Goal: Task Accomplishment & Management: Use online tool/utility

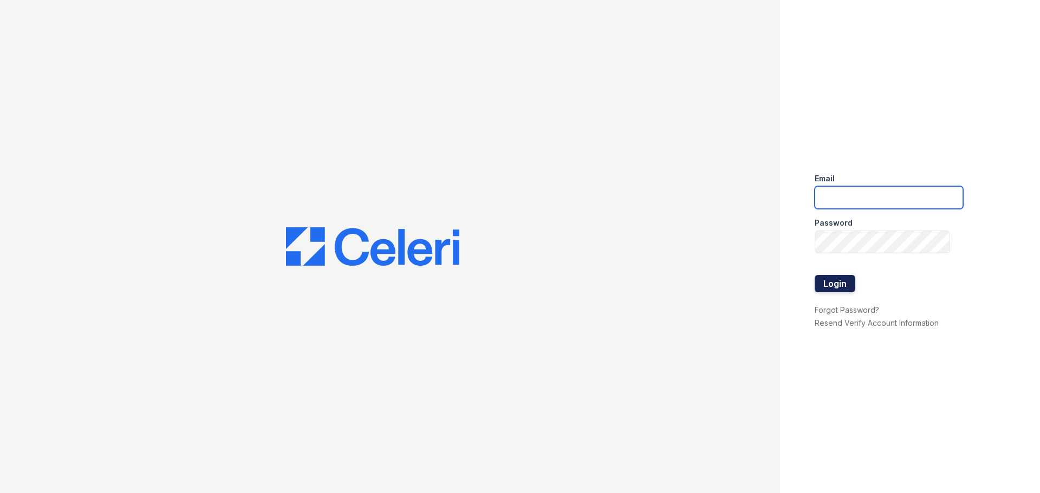
type input "[EMAIL_ADDRESS][DOMAIN_NAME]"
click at [832, 286] on button "Login" at bounding box center [834, 283] width 41 height 17
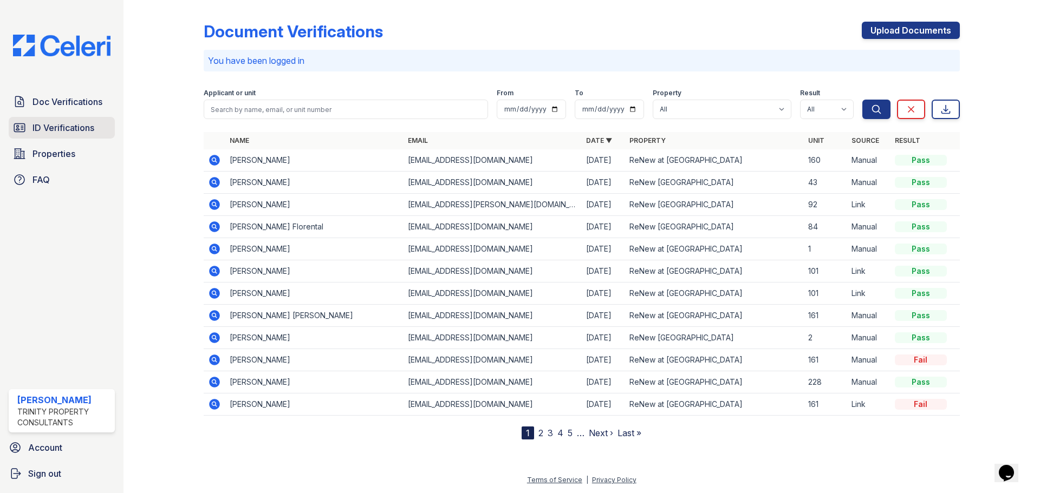
click at [66, 129] on span "ID Verifications" at bounding box center [63, 127] width 62 height 13
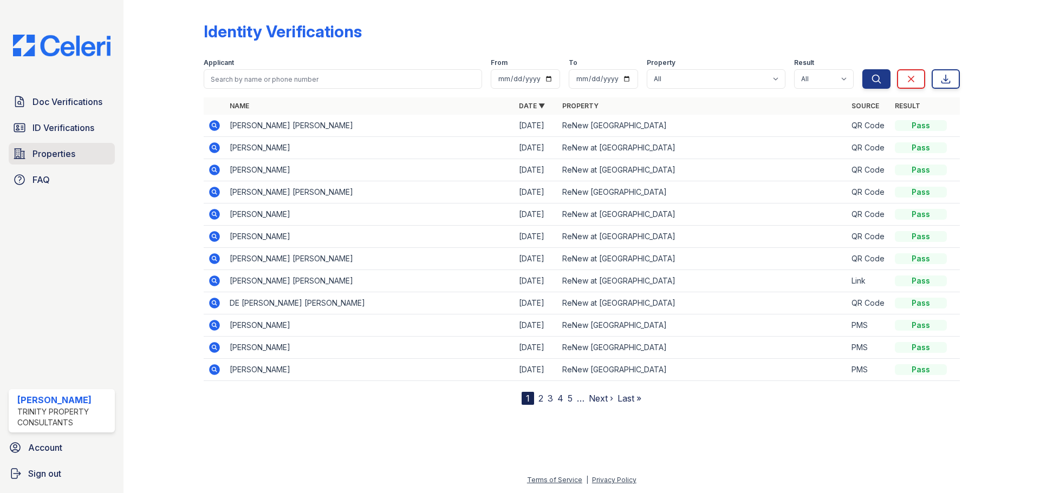
click at [54, 155] on span "Properties" at bounding box center [53, 153] width 43 height 13
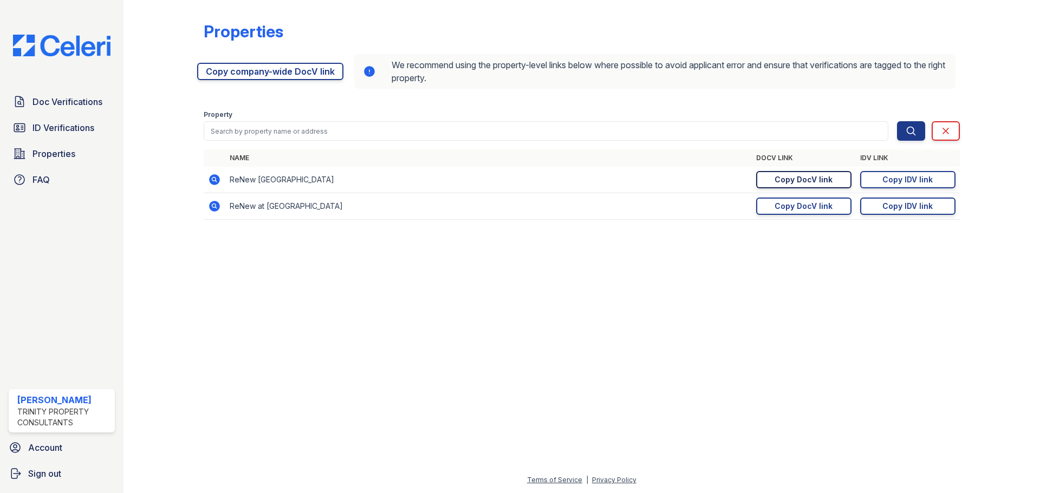
click at [812, 181] on div "Copy DocV link" at bounding box center [803, 179] width 58 height 11
click at [818, 186] on link "Copy DocV link Copy link" at bounding box center [803, 179] width 95 height 17
